Goal: Task Accomplishment & Management: Manage account settings

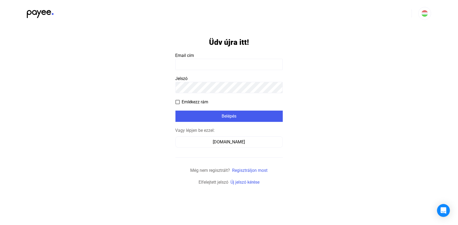
click at [188, 65] on input at bounding box center [228, 64] width 107 height 11
type input "**********"
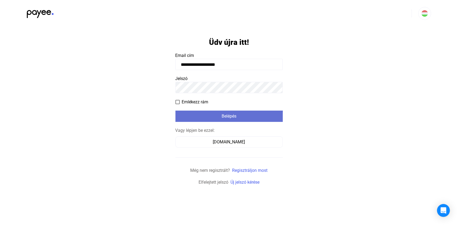
click at [210, 119] on button "Belépés" at bounding box center [228, 116] width 107 height 11
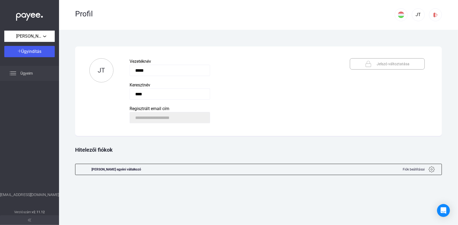
click at [27, 73] on span "Ügyeim" at bounding box center [26, 73] width 12 height 6
